Goal: Task Accomplishment & Management: Manage account settings

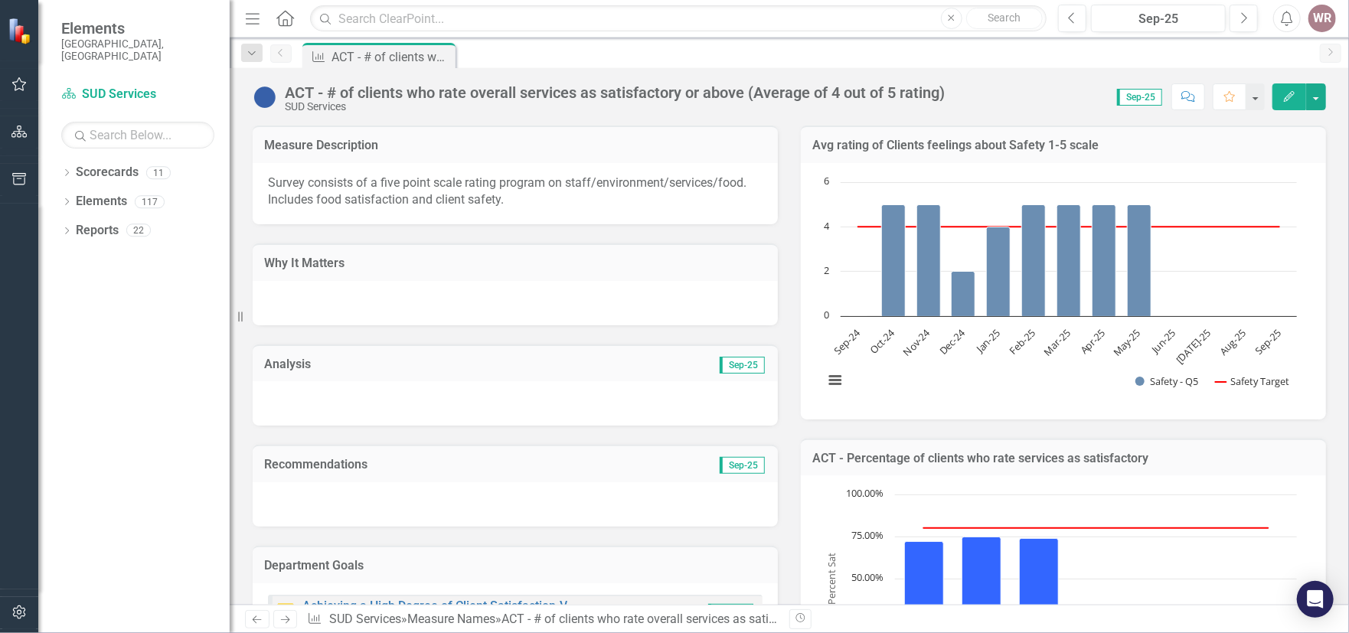
click at [1292, 96] on icon "Edit" at bounding box center [1289, 96] width 14 height 11
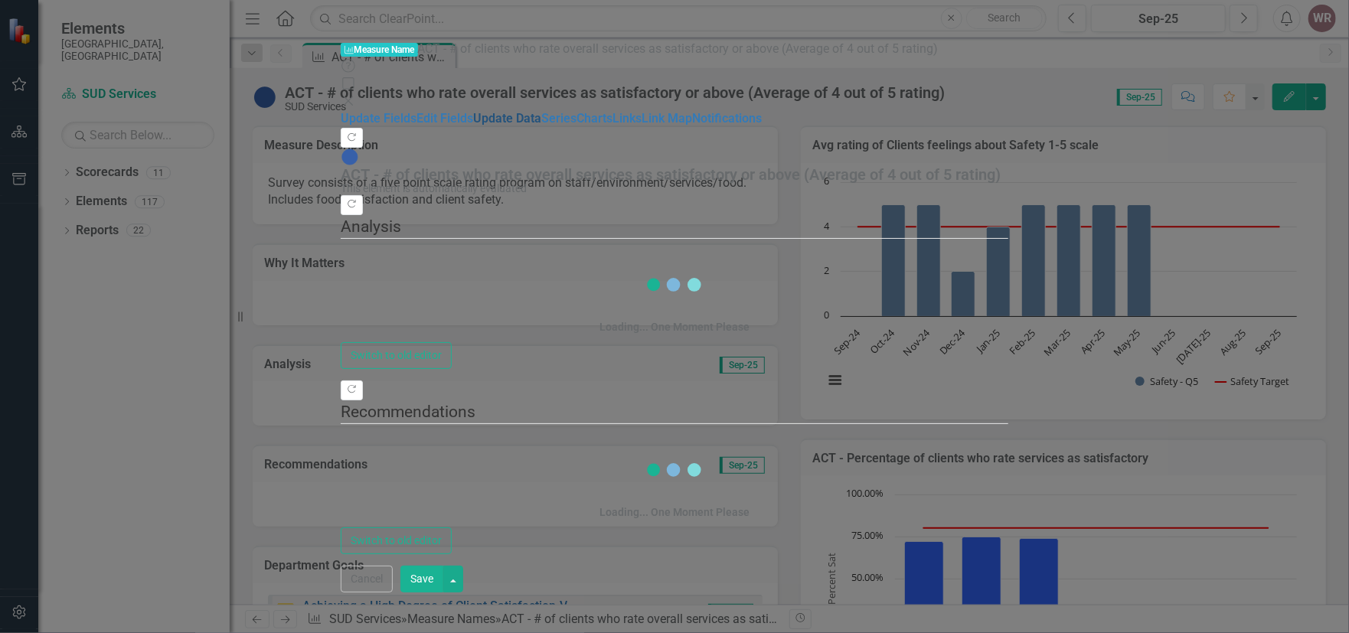
click at [473, 119] on link "Update Data" at bounding box center [507, 118] width 68 height 15
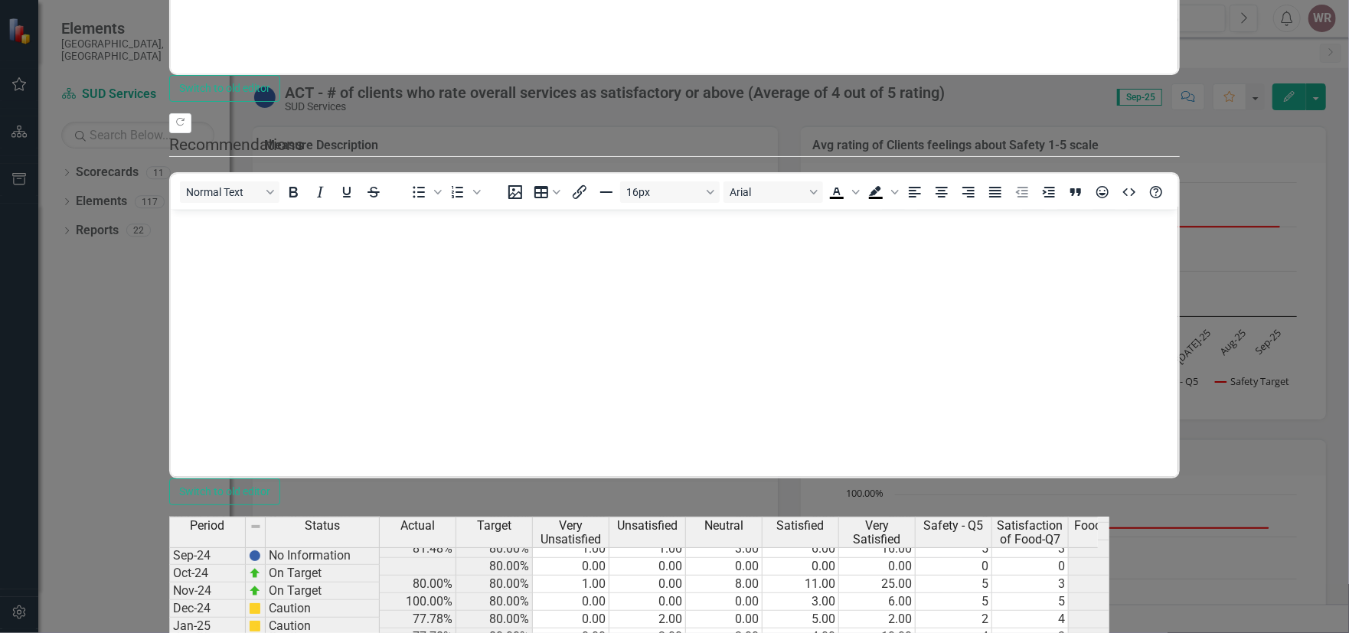
scroll to position [1814, 0]
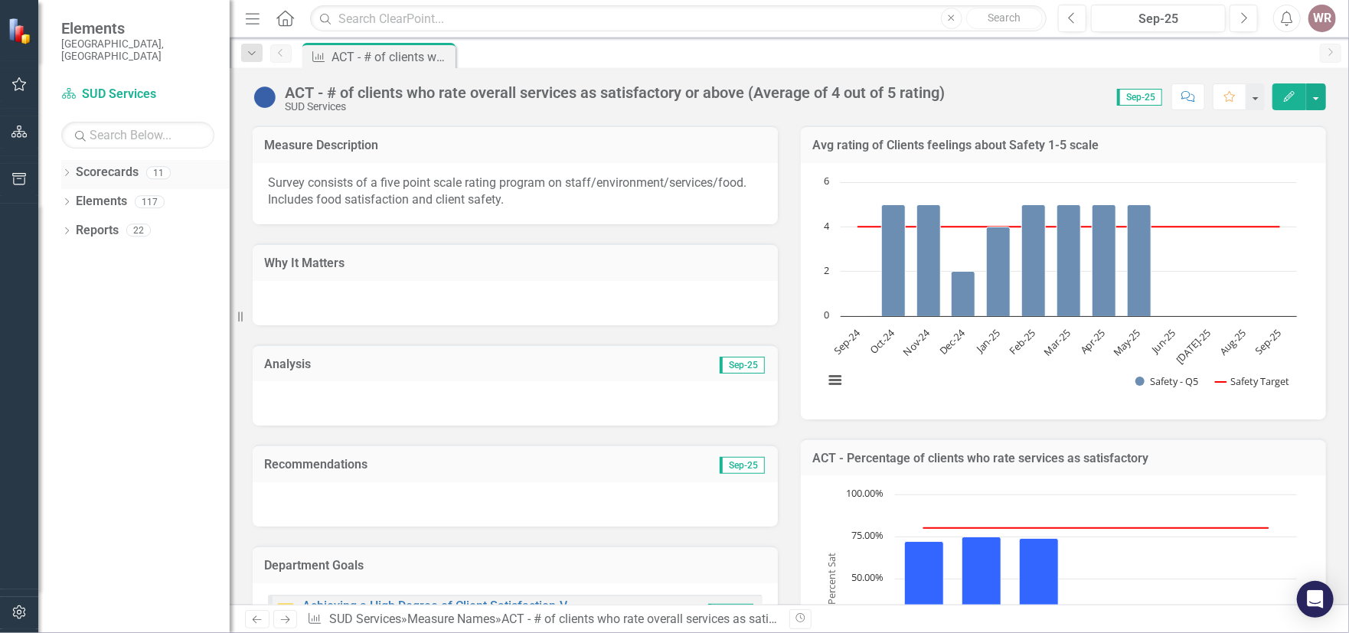
click at [102, 164] on link "Scorecards" at bounding box center [107, 173] width 63 height 18
click at [93, 164] on link "Scorecards" at bounding box center [107, 173] width 63 height 18
click at [1323, 18] on div "WR" at bounding box center [1322, 19] width 28 height 28
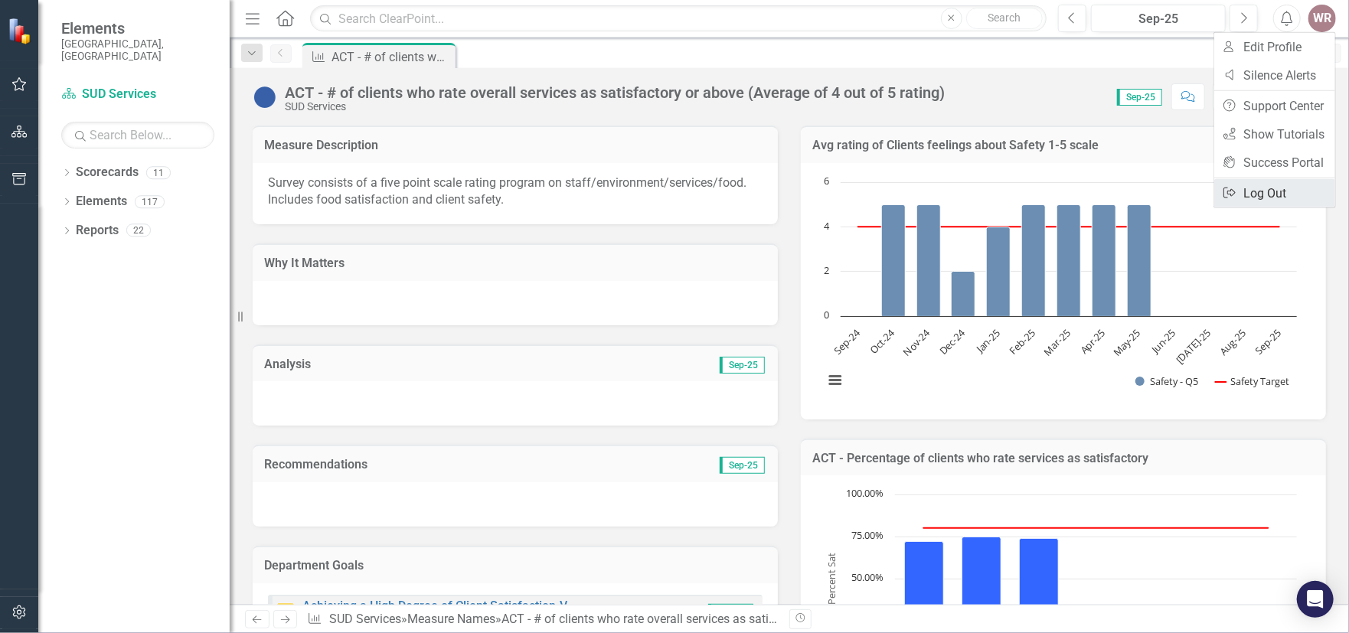
click at [1253, 188] on link "Logout Log Out" at bounding box center [1274, 193] width 121 height 28
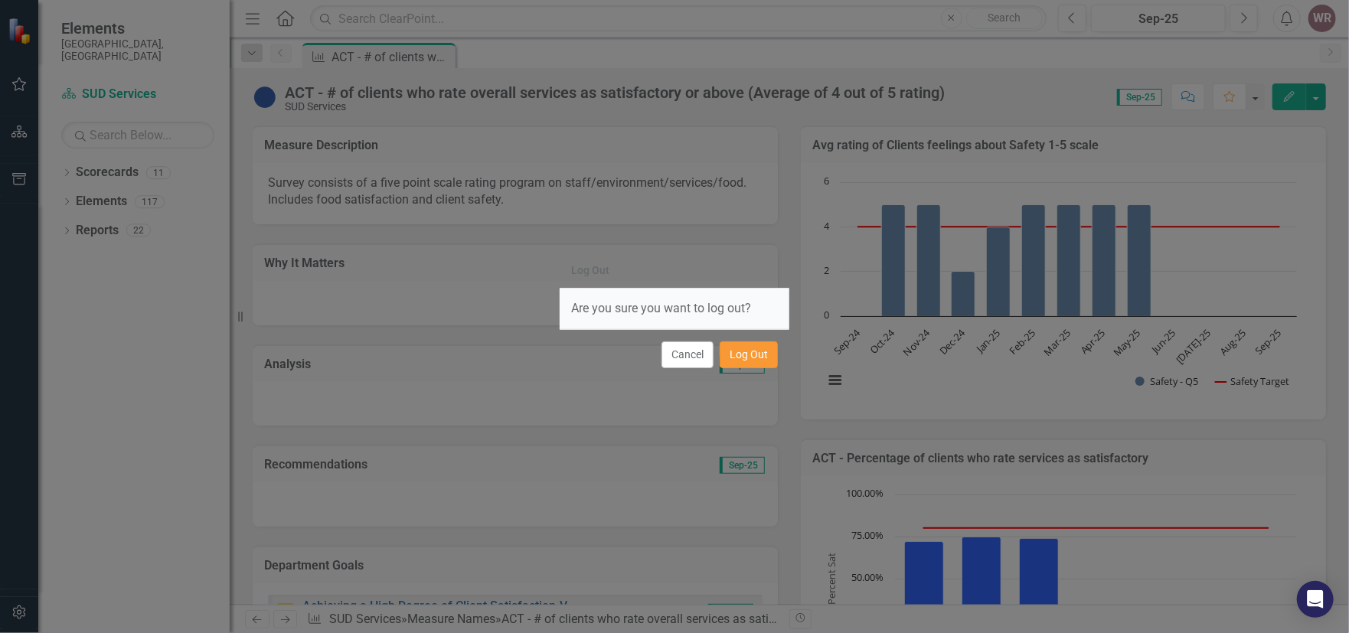
click at [752, 351] on button "Log Out" at bounding box center [749, 354] width 58 height 27
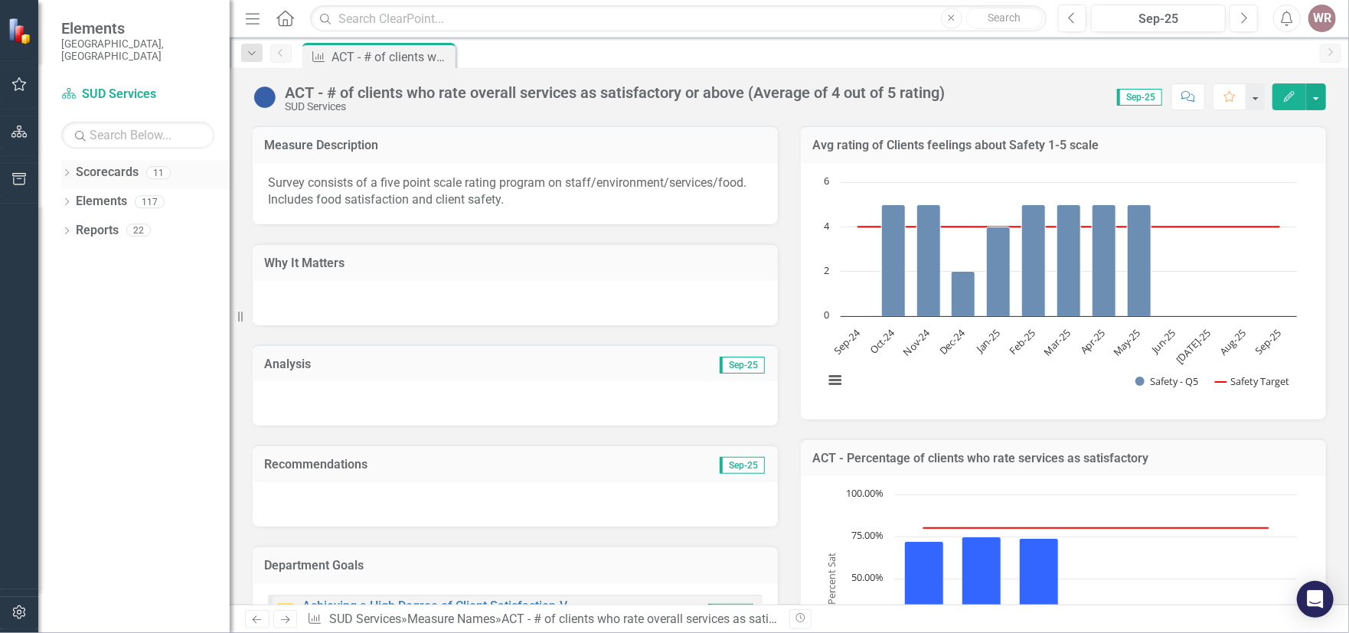
click at [78, 165] on link "Scorecards" at bounding box center [107, 173] width 63 height 18
click at [84, 164] on link "Scorecards" at bounding box center [107, 173] width 63 height 18
click at [253, 53] on icon "Dropdown" at bounding box center [252, 53] width 14 height 11
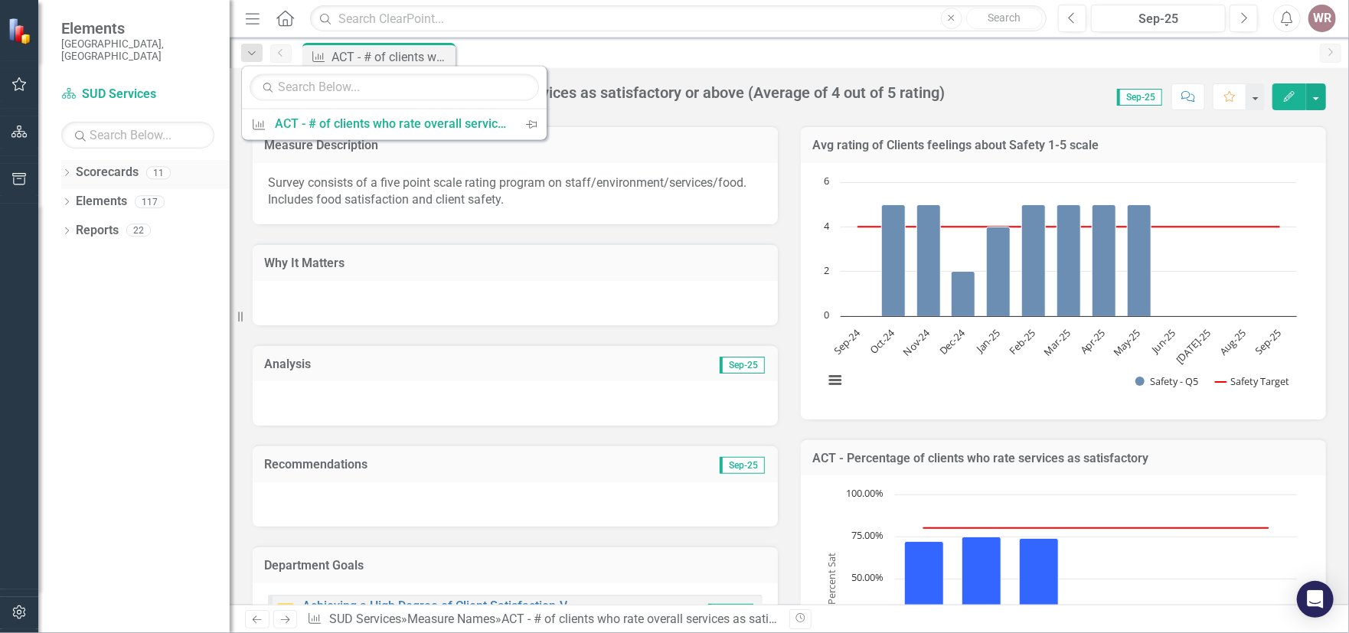
click at [97, 164] on link "Scorecards" at bounding box center [107, 173] width 63 height 18
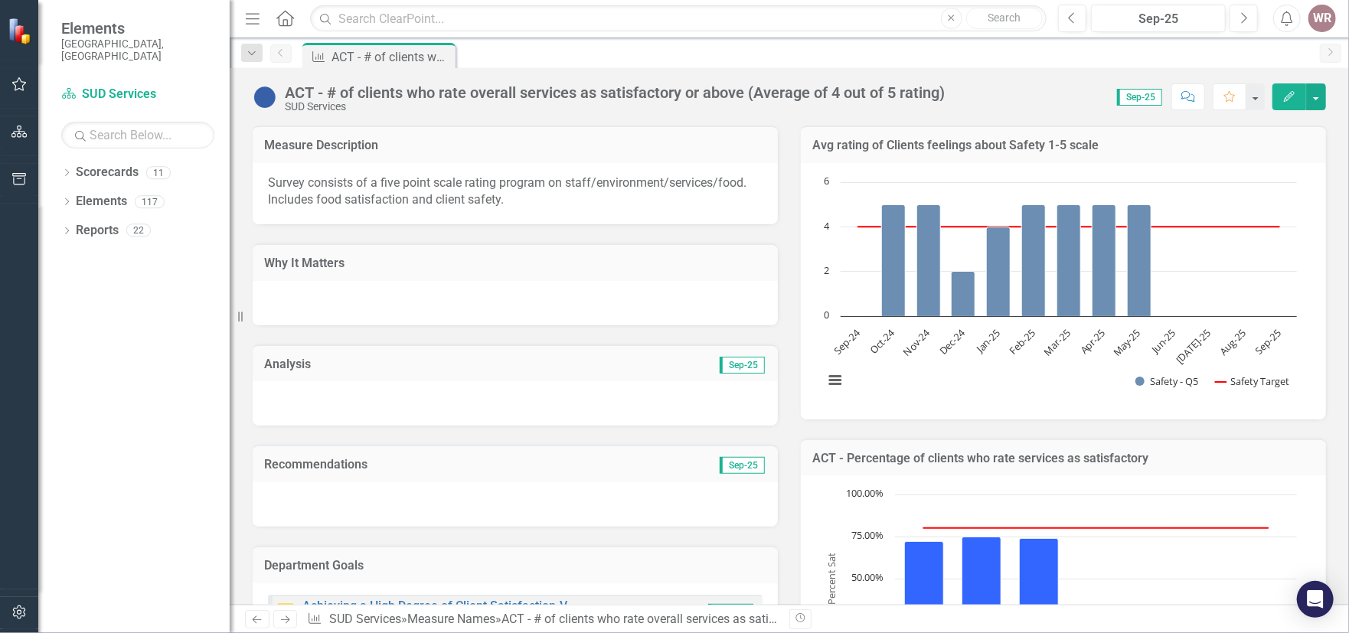
click at [15, 34] on img at bounding box center [21, 31] width 27 height 27
click at [76, 160] on div "Dropdown Scorecards 11" at bounding box center [145, 174] width 168 height 29
click at [19, 129] on icon "button" at bounding box center [19, 132] width 16 height 12
click at [22, 79] on icon "button" at bounding box center [19, 84] width 16 height 12
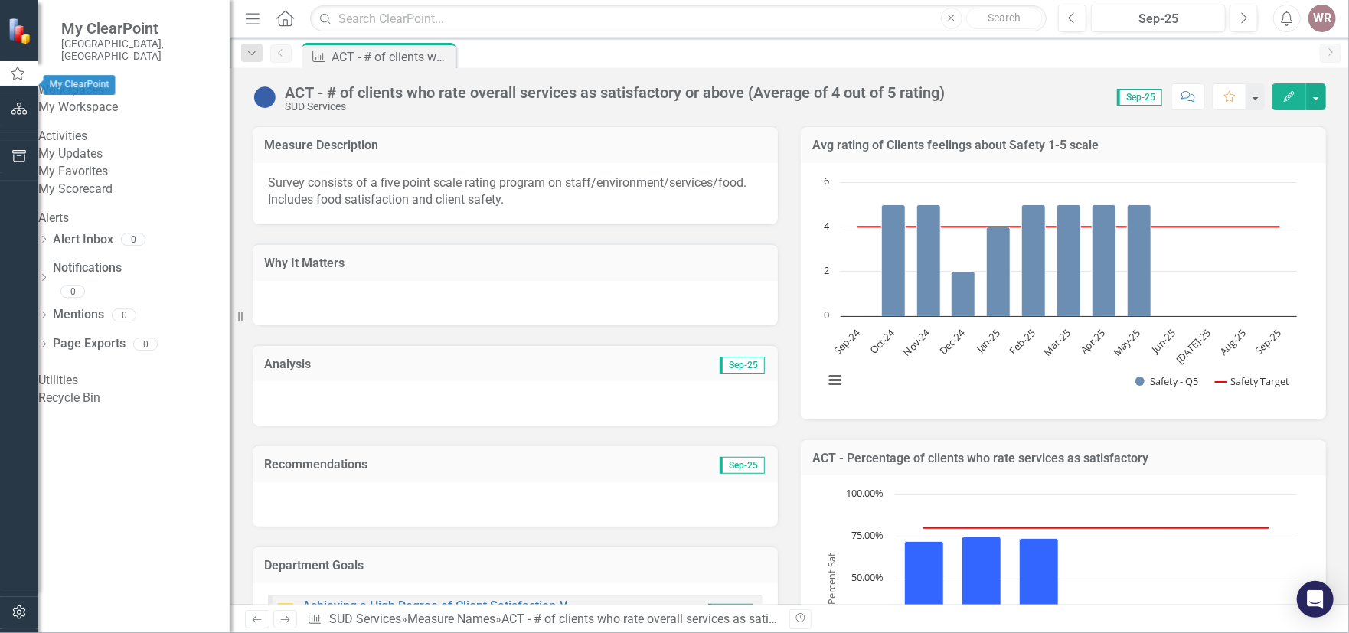
click at [21, 35] on img at bounding box center [21, 31] width 27 height 27
click at [18, 25] on img at bounding box center [21, 31] width 27 height 27
click at [286, 21] on icon "Home" at bounding box center [285, 18] width 20 height 16
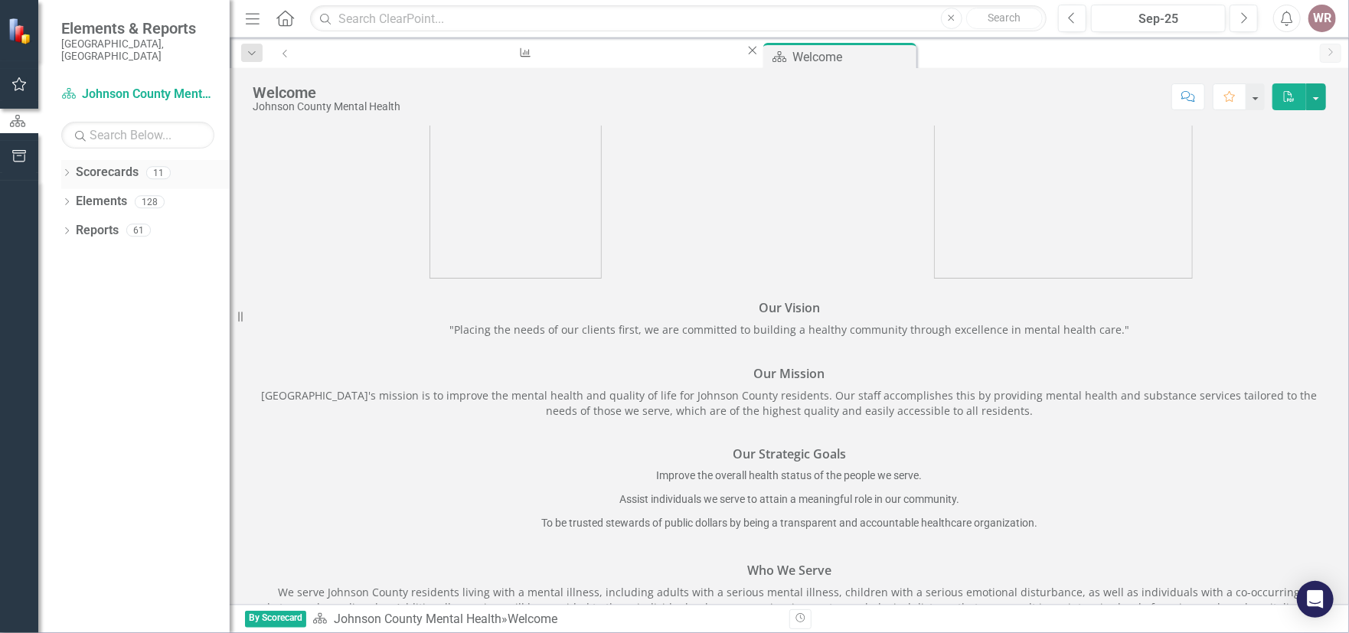
click at [102, 165] on link "Scorecards" at bounding box center [107, 173] width 63 height 18
click at [103, 164] on link "Scorecards" at bounding box center [107, 173] width 63 height 18
click at [1317, 18] on div "WR" at bounding box center [1322, 19] width 28 height 28
click at [1242, 52] on link "User Edit Profile" at bounding box center [1274, 47] width 121 height 28
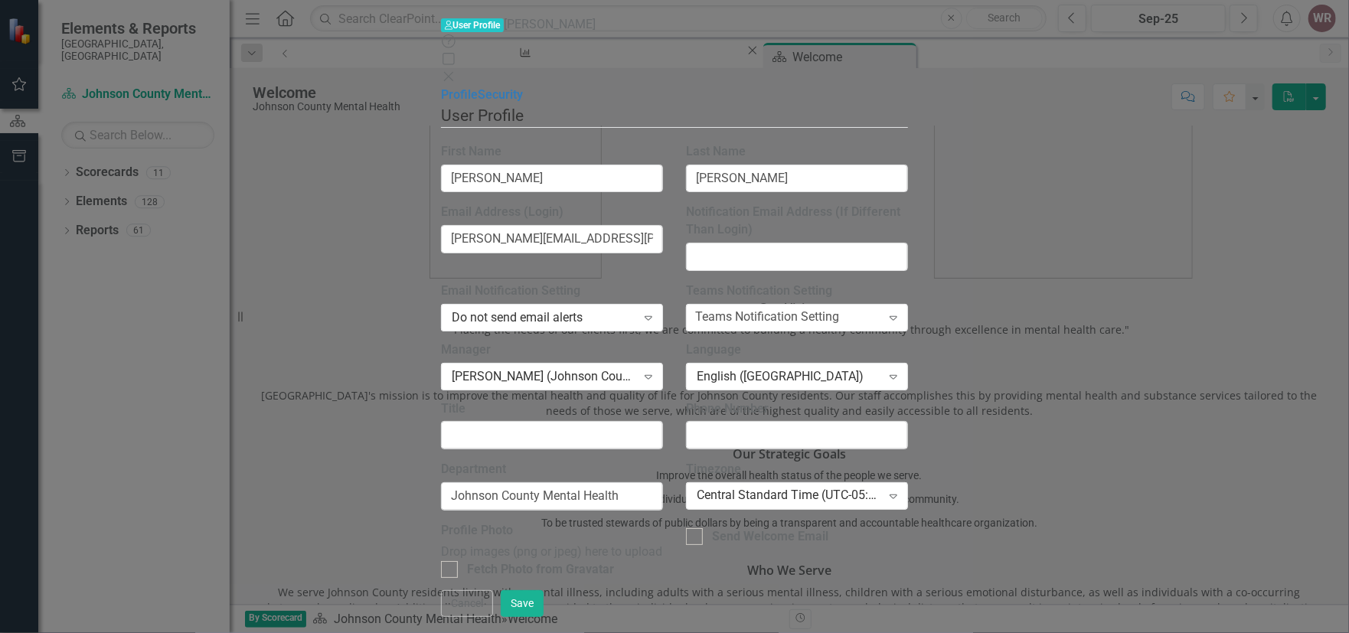
click at [456, 70] on icon "Close" at bounding box center [448, 76] width 15 height 12
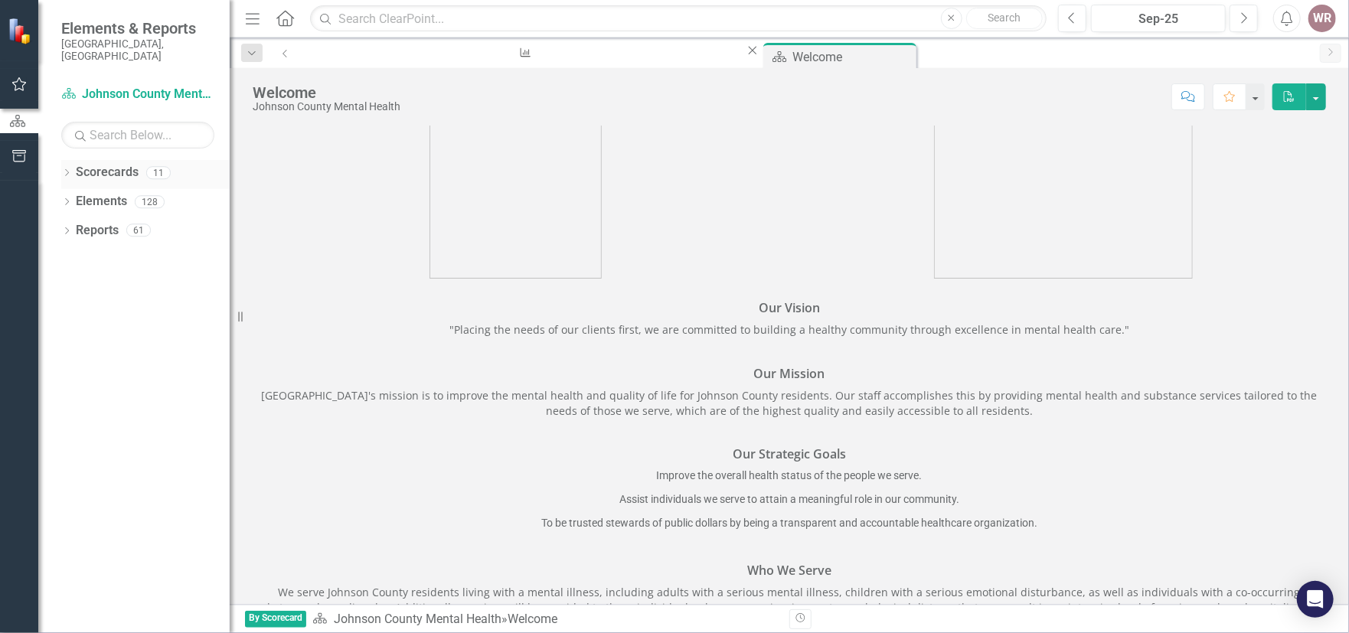
click at [67, 170] on icon "Dropdown" at bounding box center [66, 174] width 11 height 8
click at [119, 193] on link "Johnson County Mental Health" at bounding box center [145, 202] width 168 height 18
click at [57, 197] on icon "Dropdown" at bounding box center [51, 201] width 11 height 9
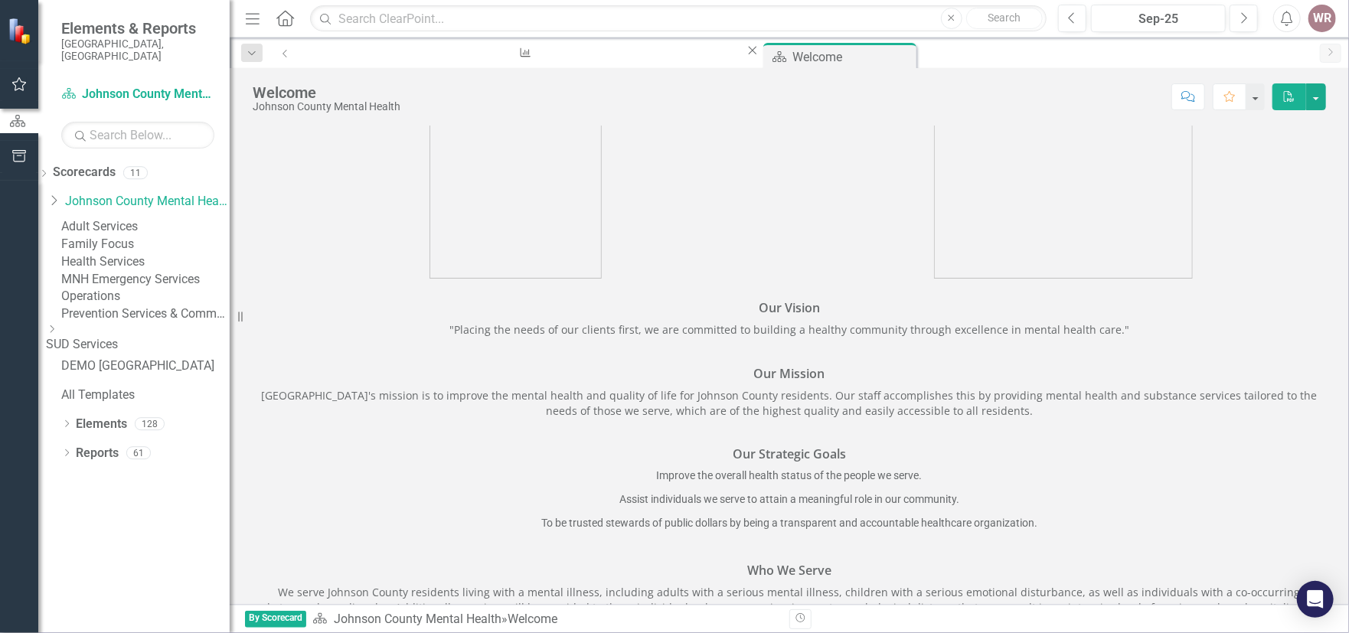
click at [115, 354] on link "SUD Services" at bounding box center [138, 345] width 184 height 18
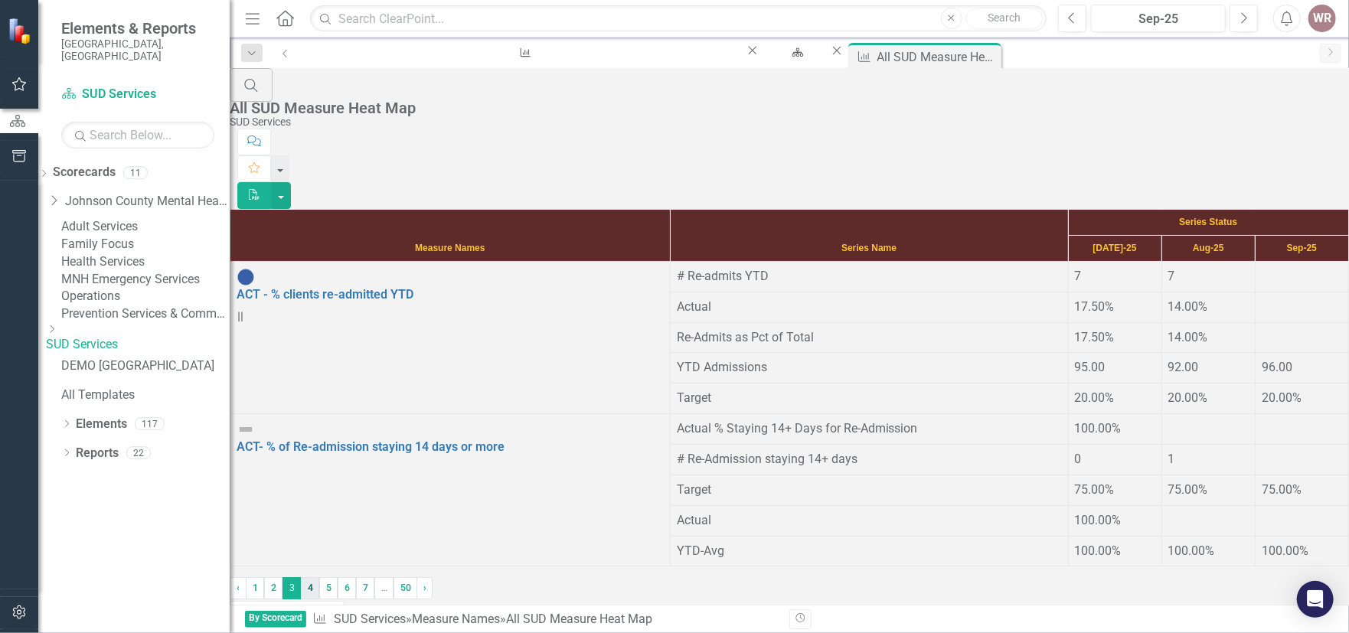
click at [319, 577] on link "4" at bounding box center [310, 587] width 18 height 21
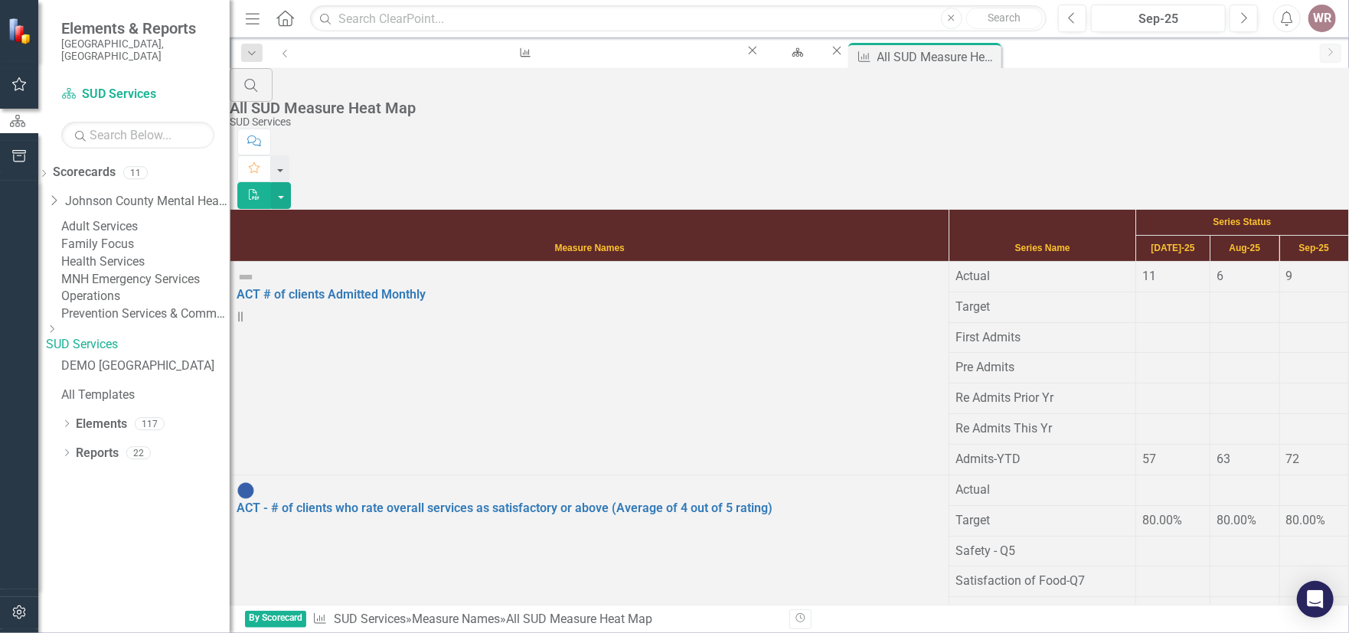
click at [451, 475] on td "ACT - # of clients who rate overall services as satisfactory or above (Average …" at bounding box center [589, 566] width 719 height 183
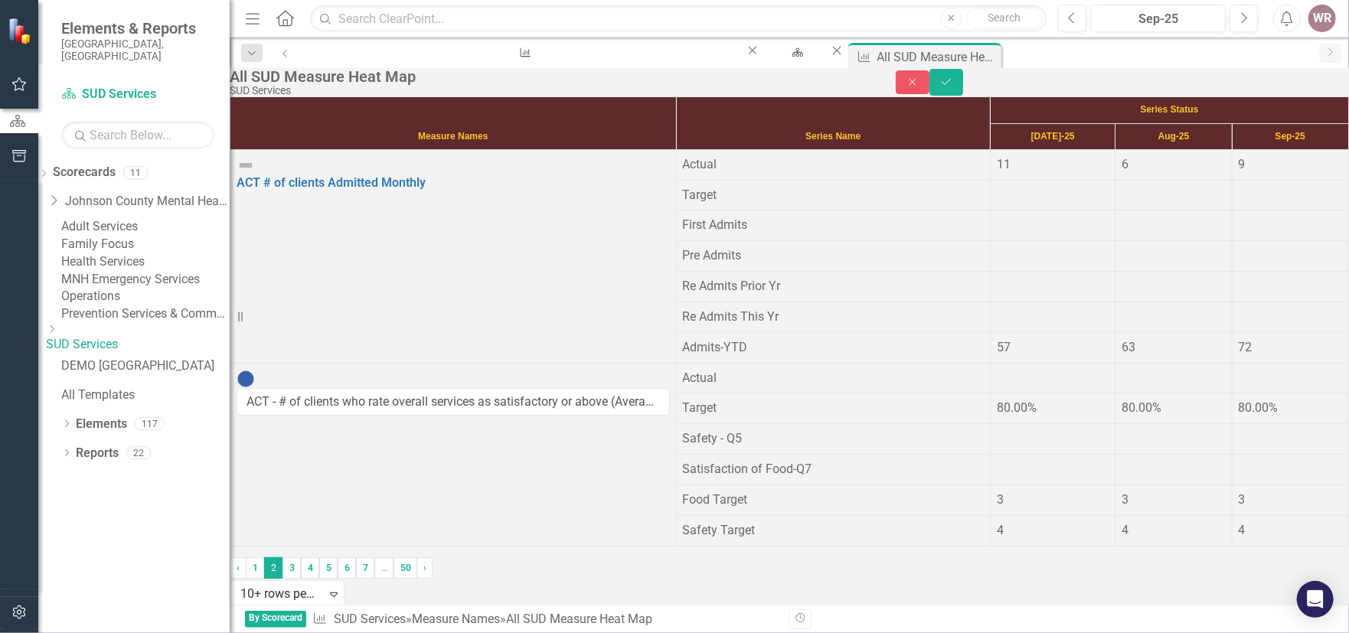
click at [447, 434] on td "ACT - # of clients who rate overall services as satisfactory or above (Average …" at bounding box center [453, 454] width 446 height 183
click at [282, 401] on div "ACT - # of clients who rate overall services as satisfactory or above (Average …" at bounding box center [453, 393] width 433 height 47
click at [919, 87] on icon "Close" at bounding box center [913, 82] width 14 height 11
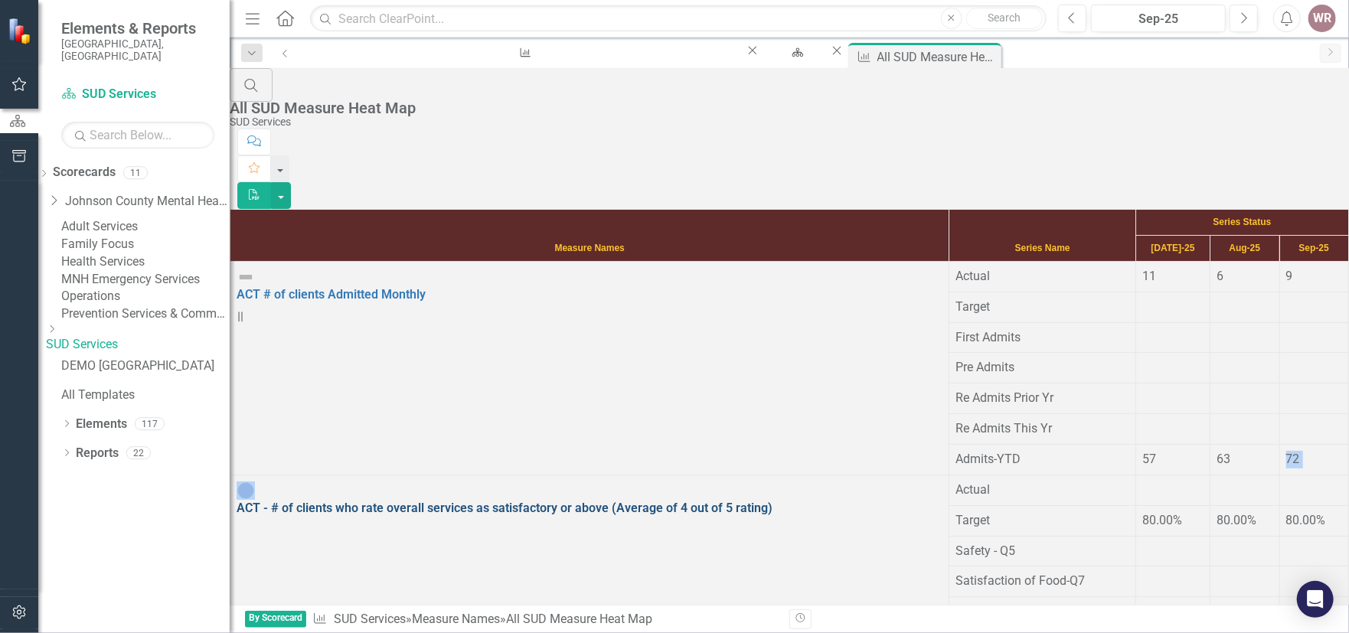
click at [392, 501] on link "ACT - # of clients who rate overall services as satisfactory or above (Average …" at bounding box center [505, 508] width 536 height 15
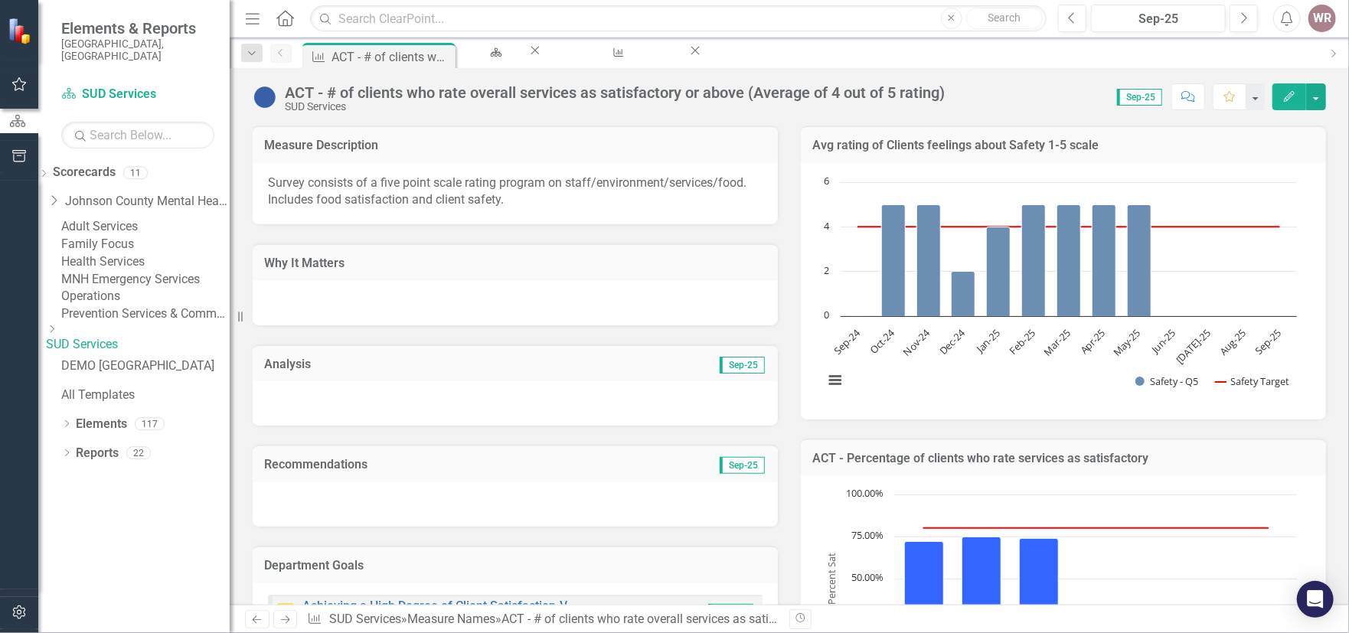
click at [1292, 97] on icon "Edit" at bounding box center [1289, 96] width 14 height 11
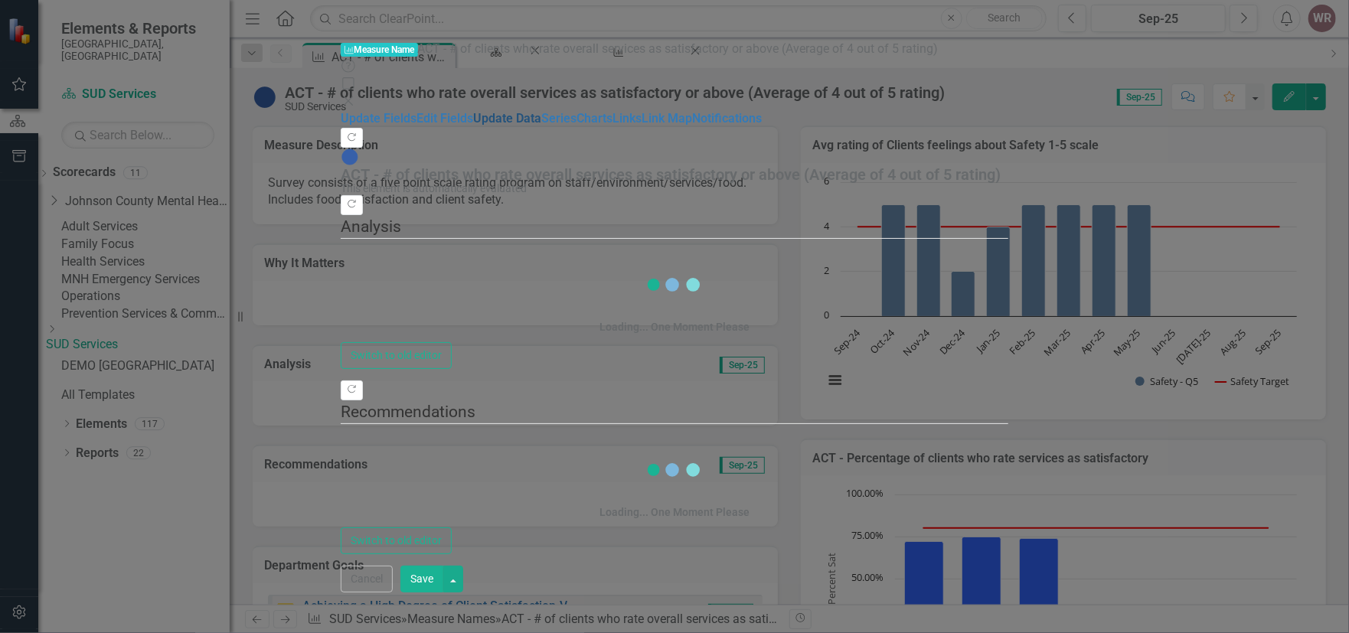
click at [473, 119] on link "Update Data" at bounding box center [507, 118] width 68 height 15
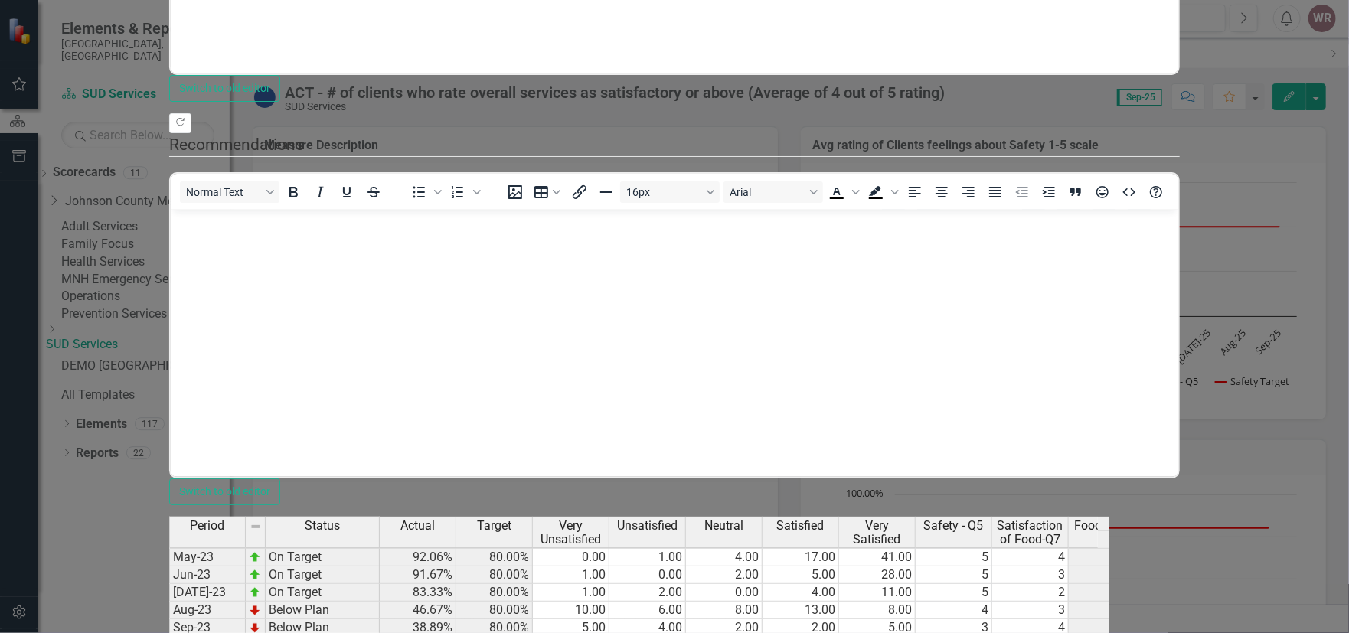
scroll to position [2044, 0]
click at [816, 243] on tbody "Jan-23 On Target 83.33% 80.00% 1.00 2.00 3.00 15.00 15.00 4 4 3 [DATE]-23 On Ta…" at bounding box center [695, 628] width 1053 height 846
type textarea "0"
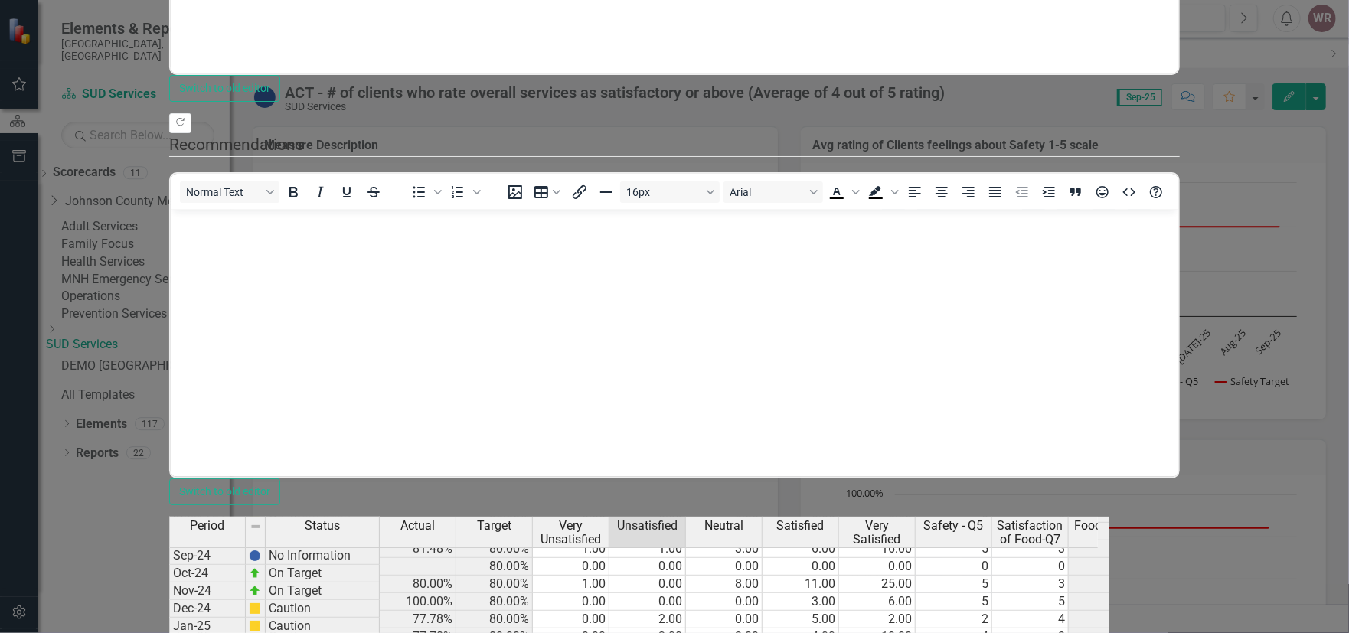
type textarea "1"
type textarea "3"
type textarea "14"
type textarea "9"
type textarea "5"
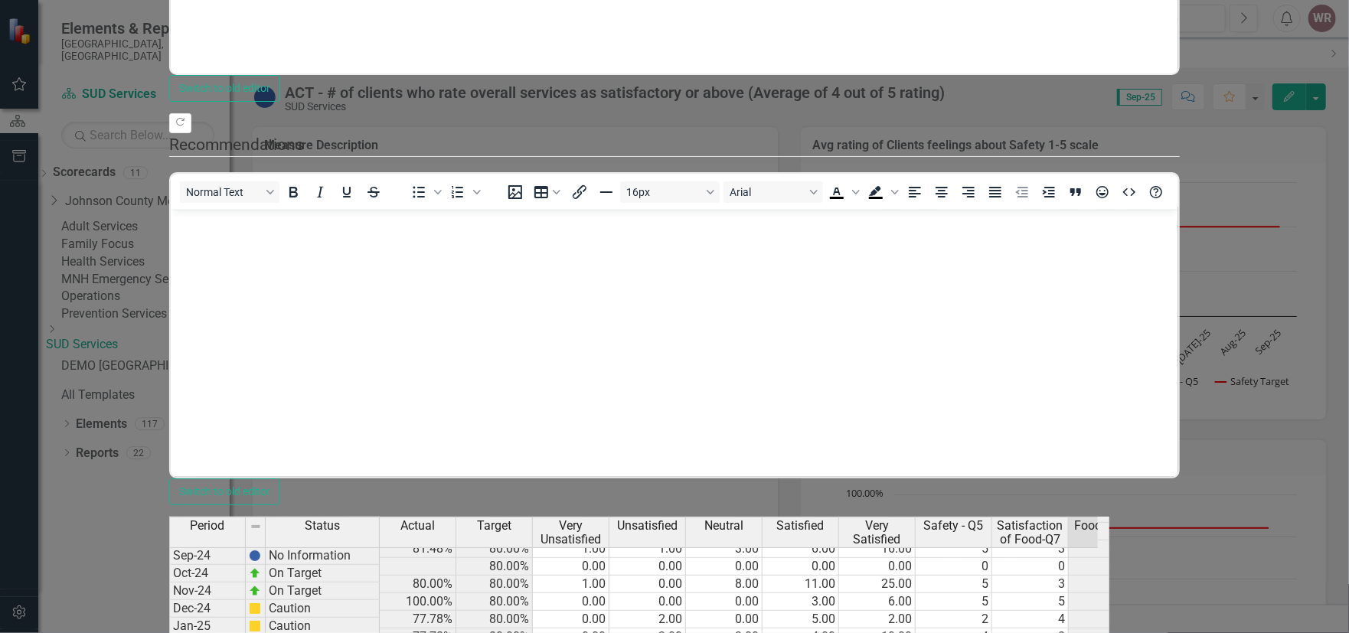
scroll to position [0, 47]
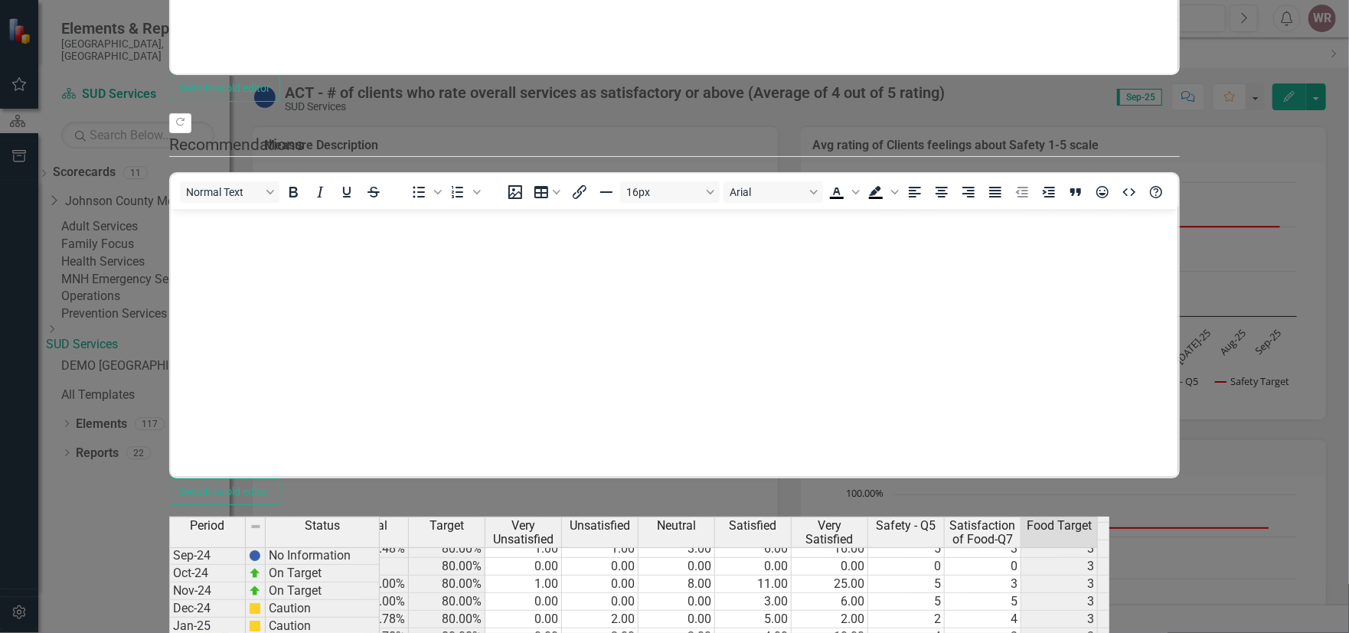
type textarea "0"
type textarea "1"
type textarea "5"
type textarea "7"
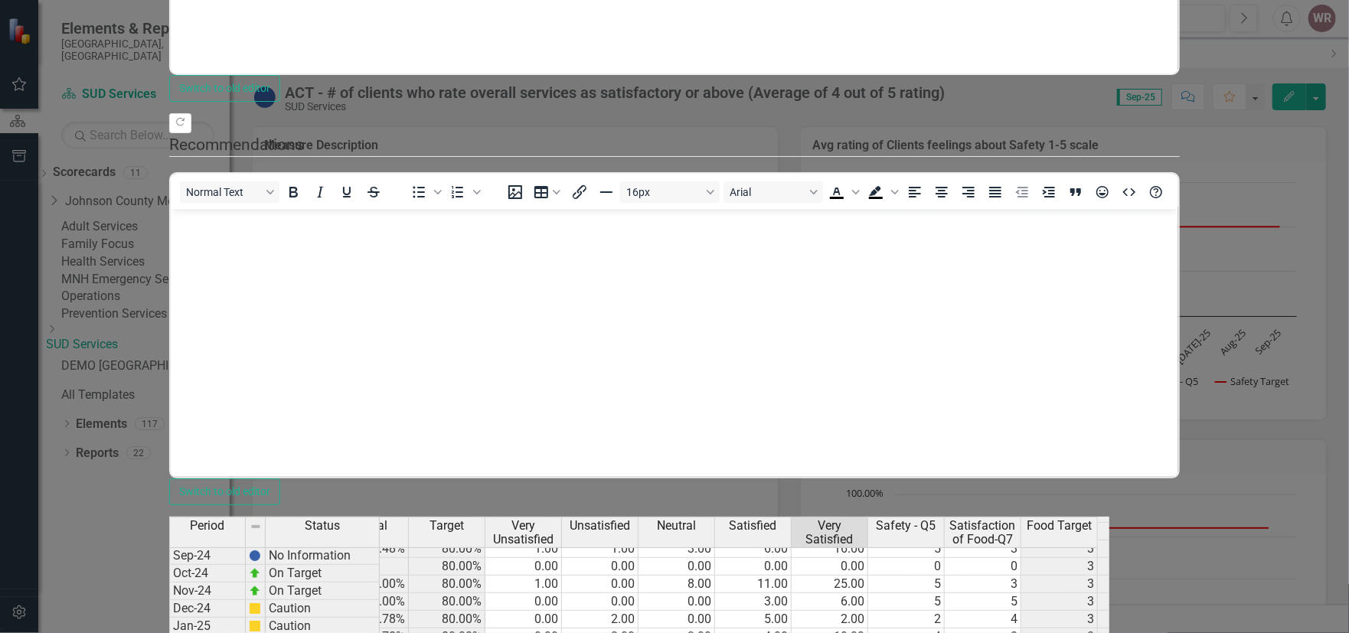
type textarea "4"
type textarea "1"
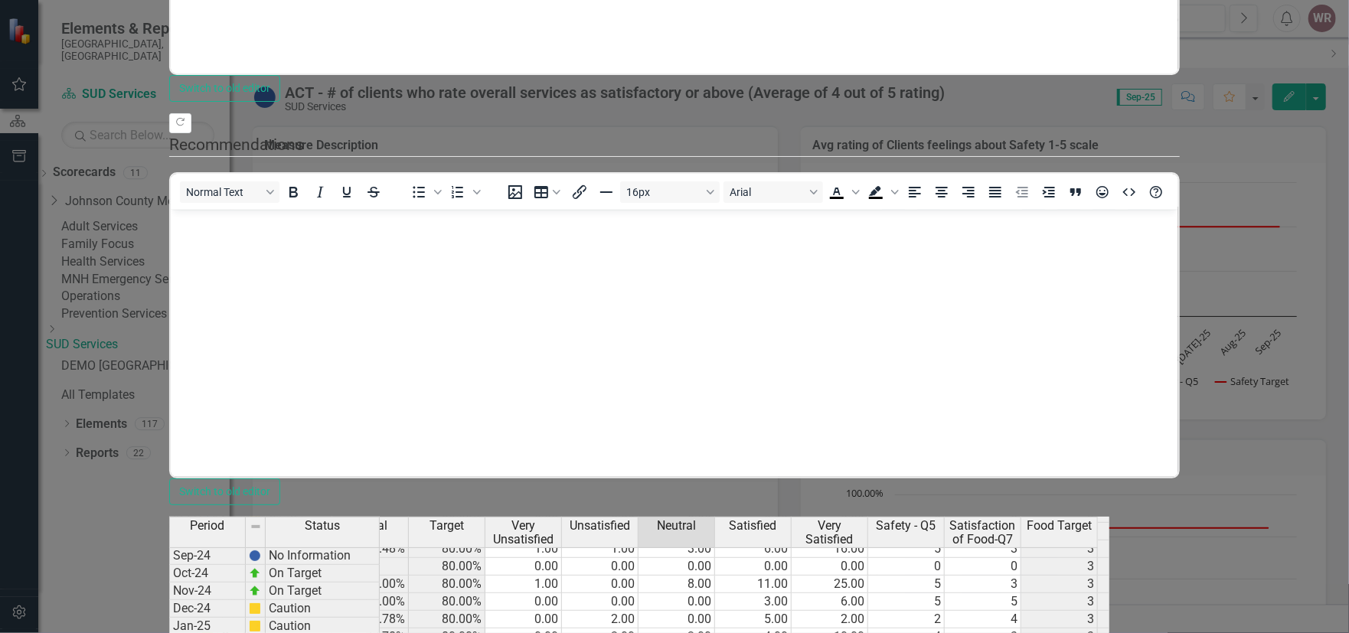
type textarea "2"
type textarea "7"
type textarea "4"
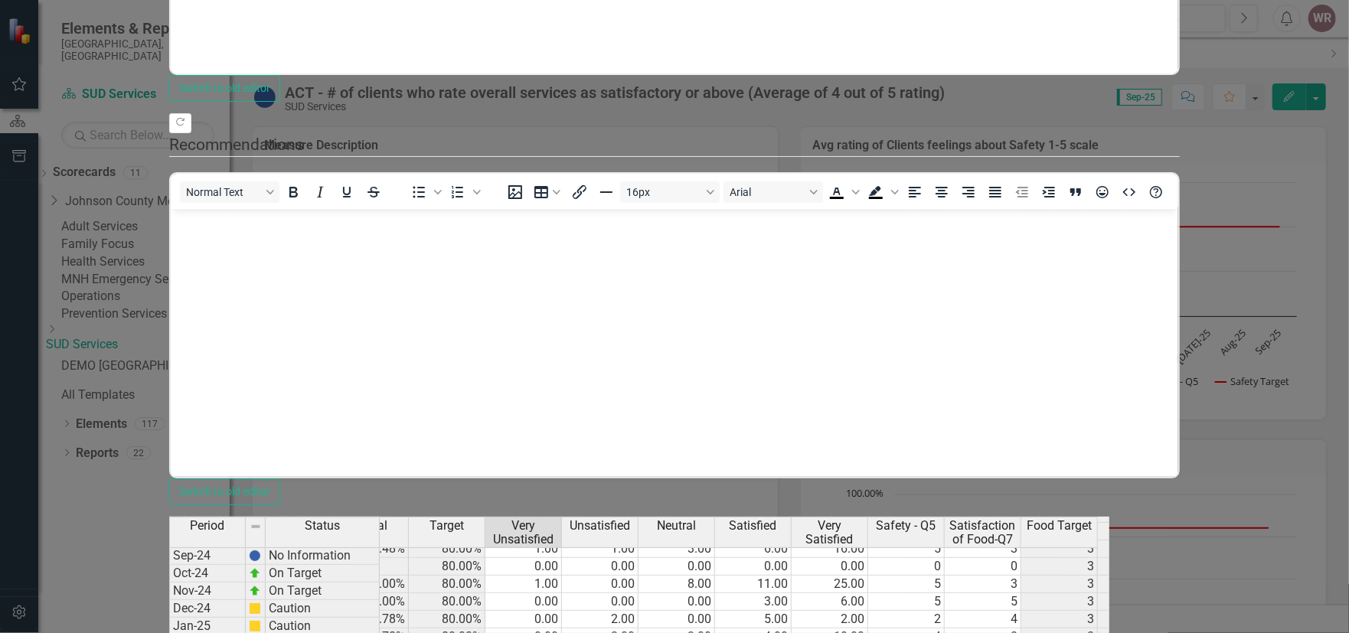
type textarea "1"
type textarea "2"
type textarea "0"
type textarea "3"
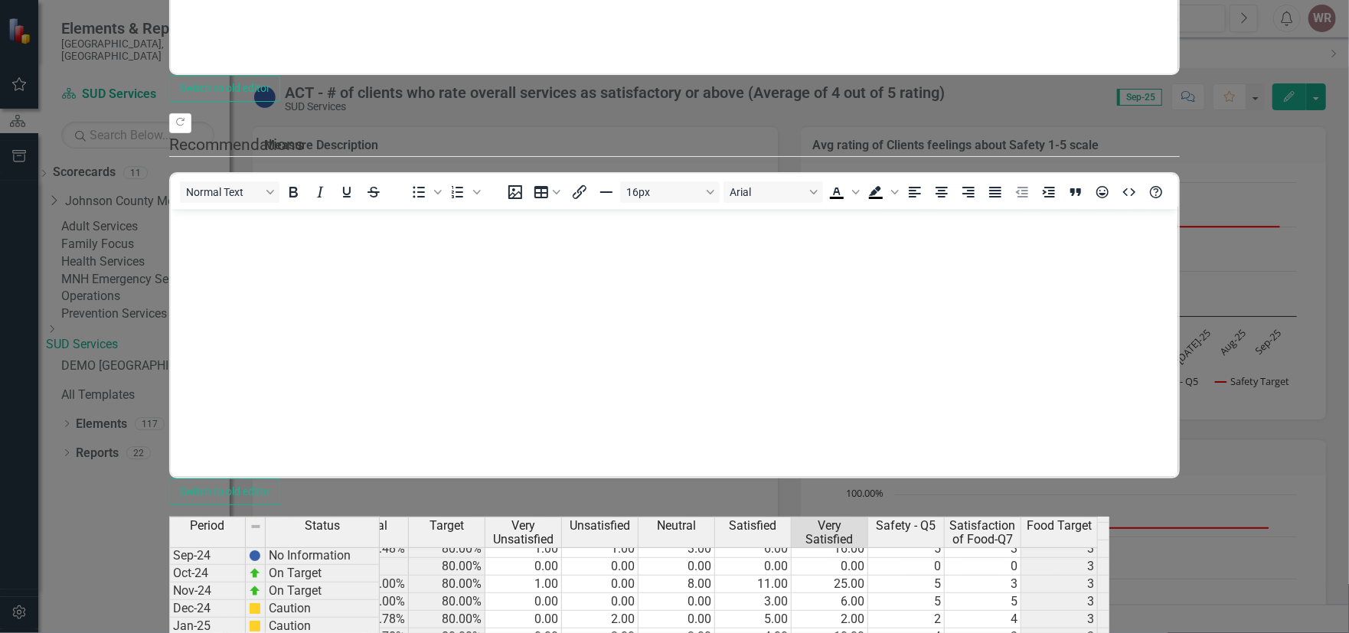
type textarea "12"
type textarea "5"
type textarea "2"
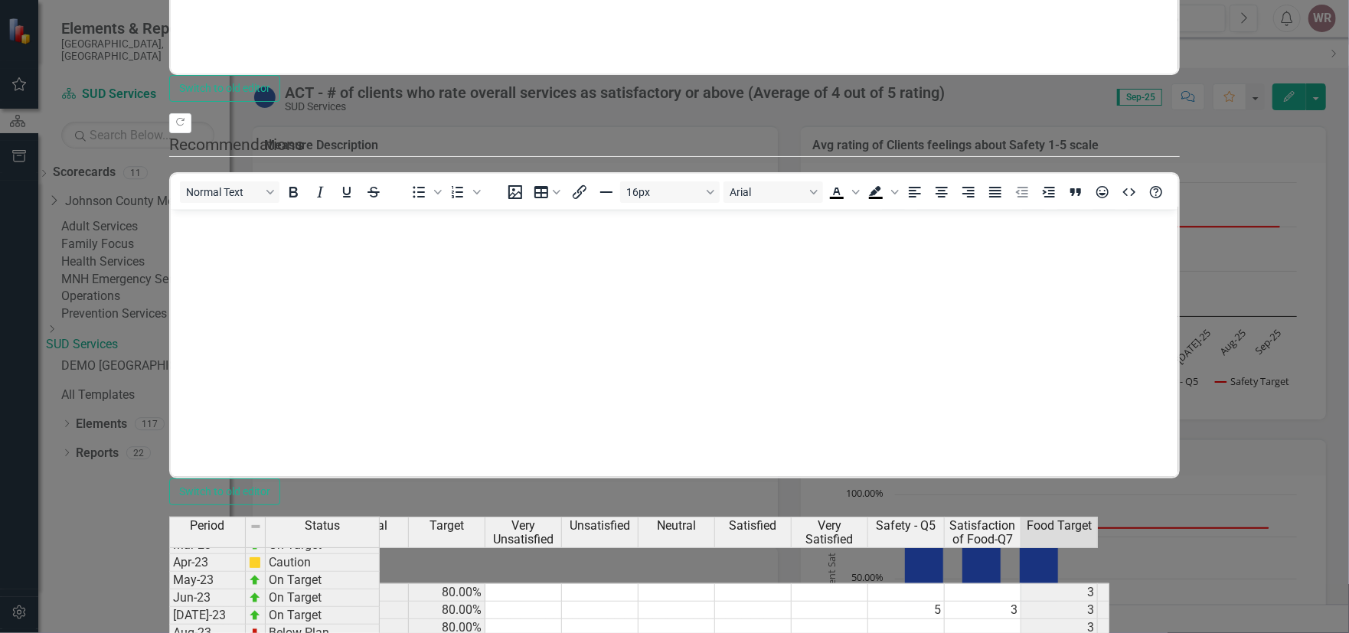
scroll to position [1584, 0]
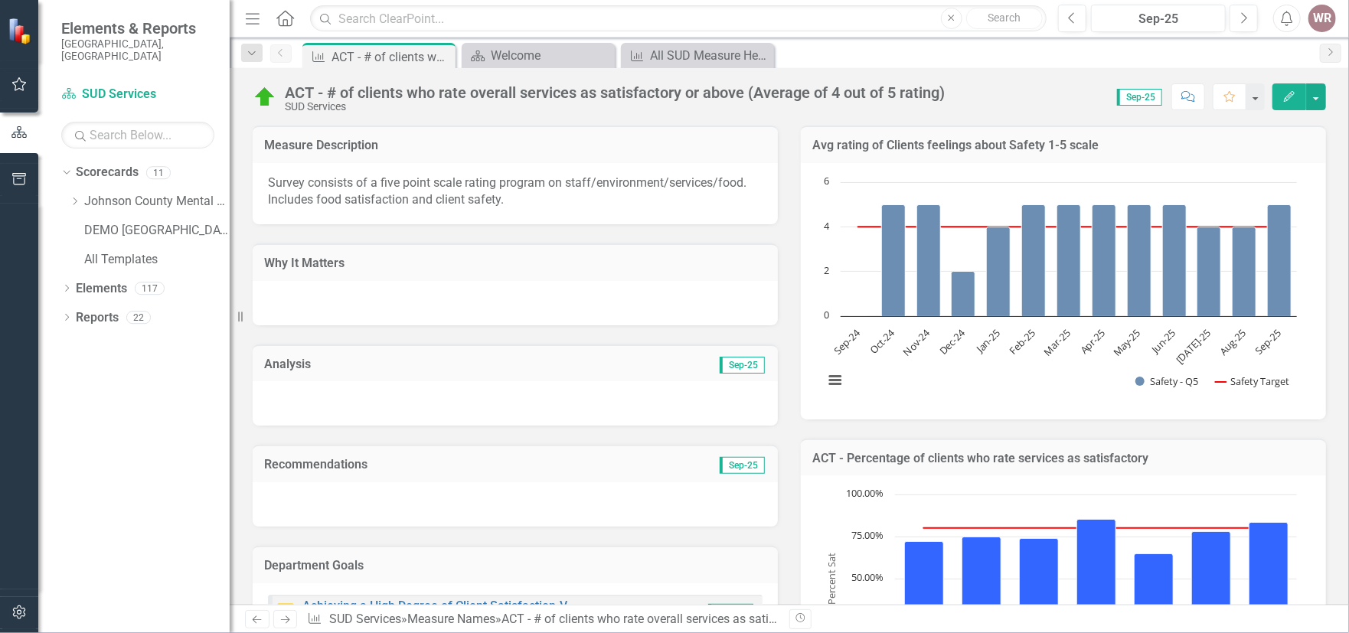
click at [1314, 23] on div "WR" at bounding box center [1322, 19] width 28 height 28
